Goal: Task Accomplishment & Management: Manage account settings

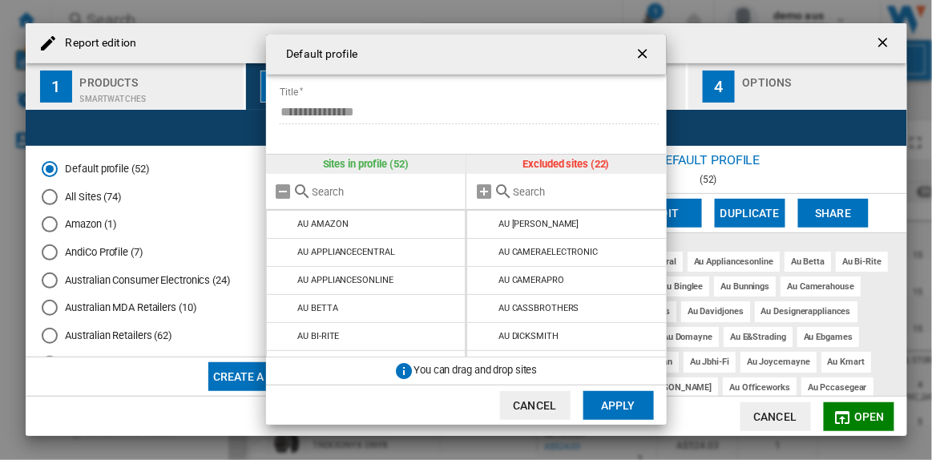
scroll to position [471, 0]
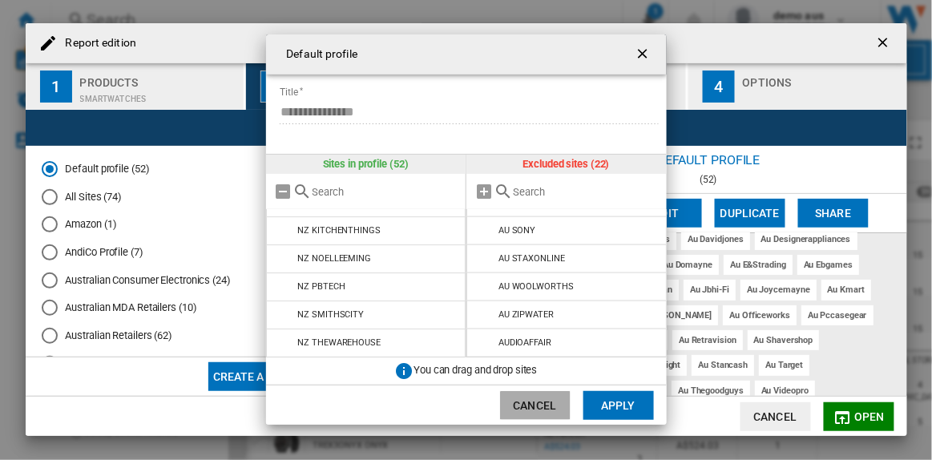
click at [546, 398] on button "Cancel" at bounding box center [535, 405] width 71 height 29
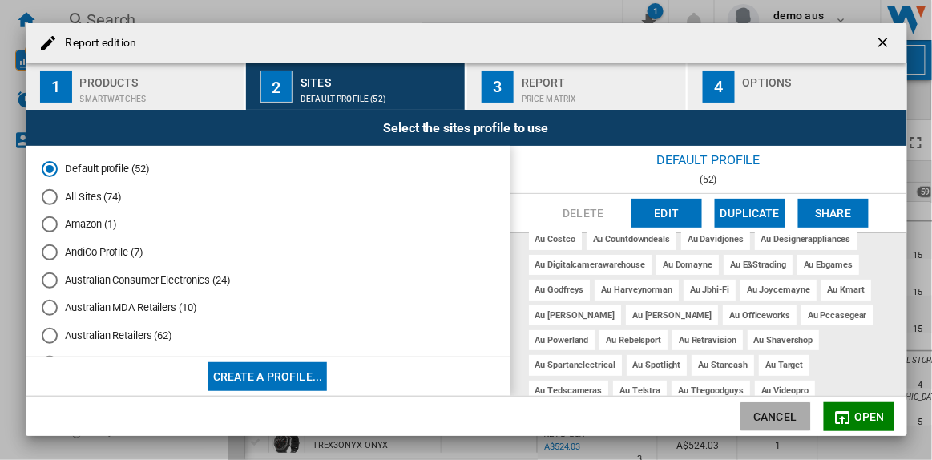
click at [768, 415] on button "Cancel" at bounding box center [776, 416] width 71 height 29
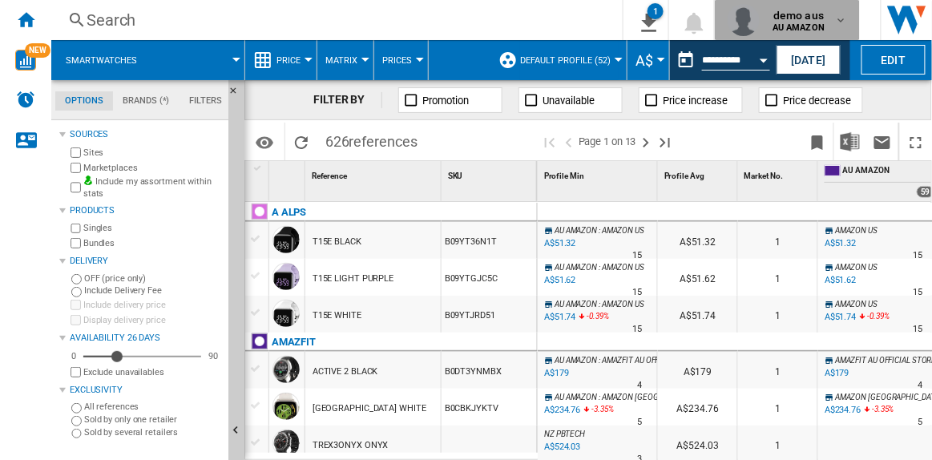
click at [809, 11] on span "demo aus" at bounding box center [799, 15] width 52 height 16
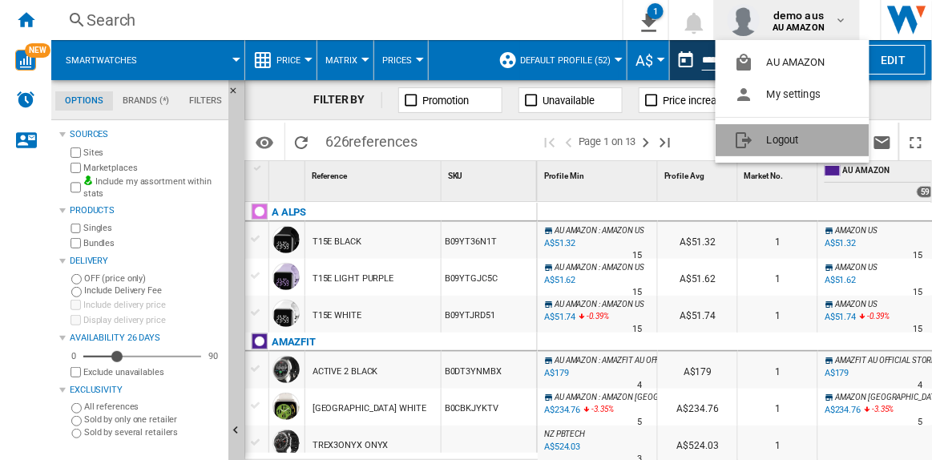
click at [802, 142] on button "Logout" at bounding box center [793, 140] width 154 height 32
